Goal: Task Accomplishment & Management: Manage account settings

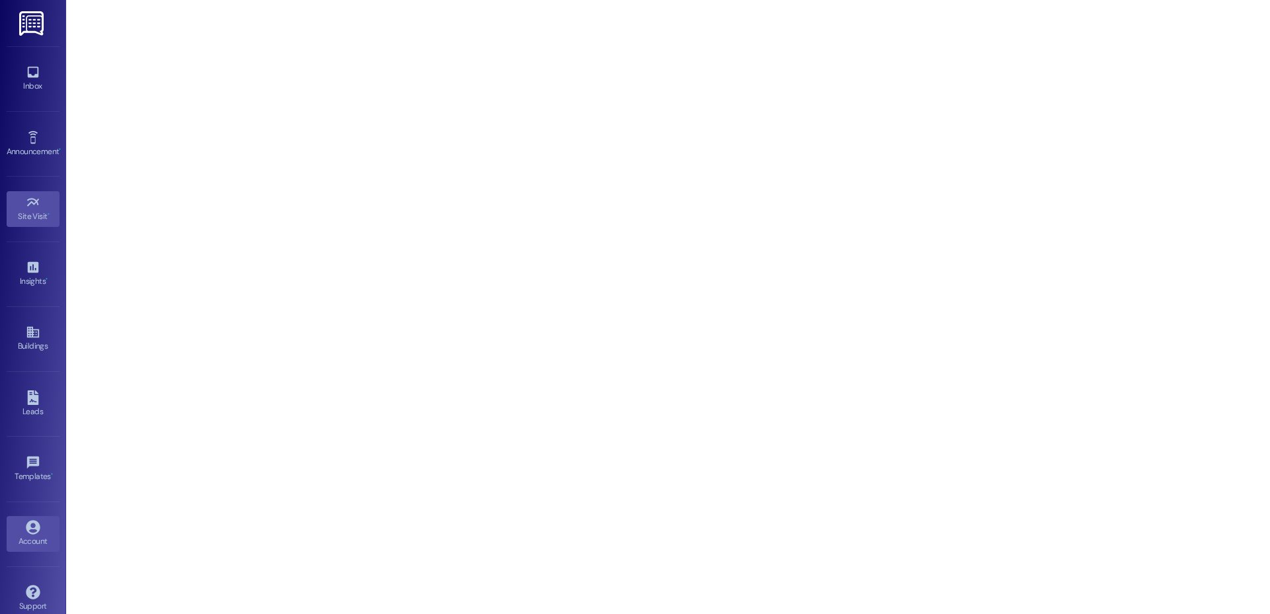
click at [42, 523] on link "Account" at bounding box center [33, 534] width 53 height 36
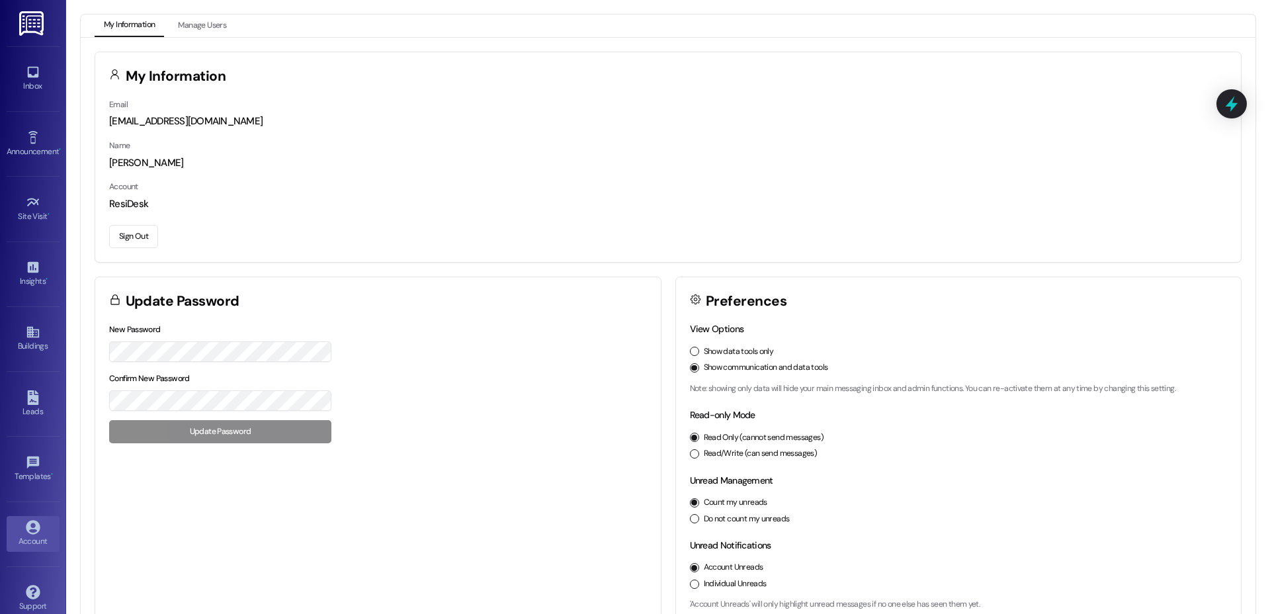
click at [146, 237] on button "Sign Out" at bounding box center [133, 236] width 49 height 23
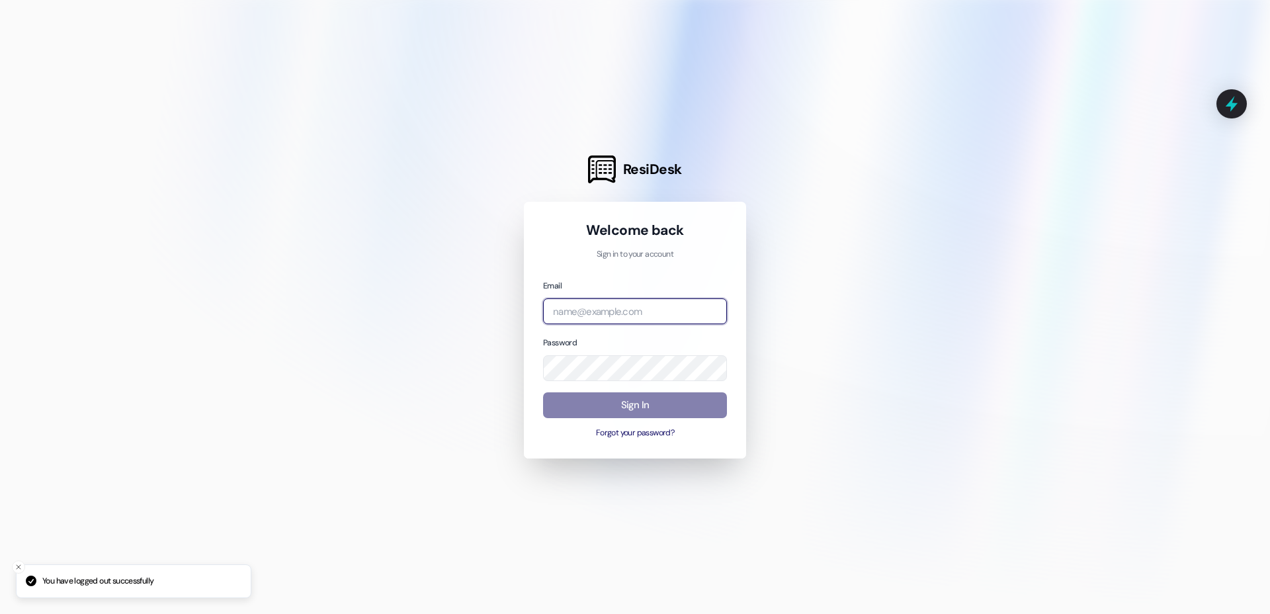
click at [662, 302] on input "email" at bounding box center [635, 311] width 184 height 26
type input "[EMAIL_ADDRESS][DOMAIN_NAME]"
